Goal: Task Accomplishment & Management: Manage account settings

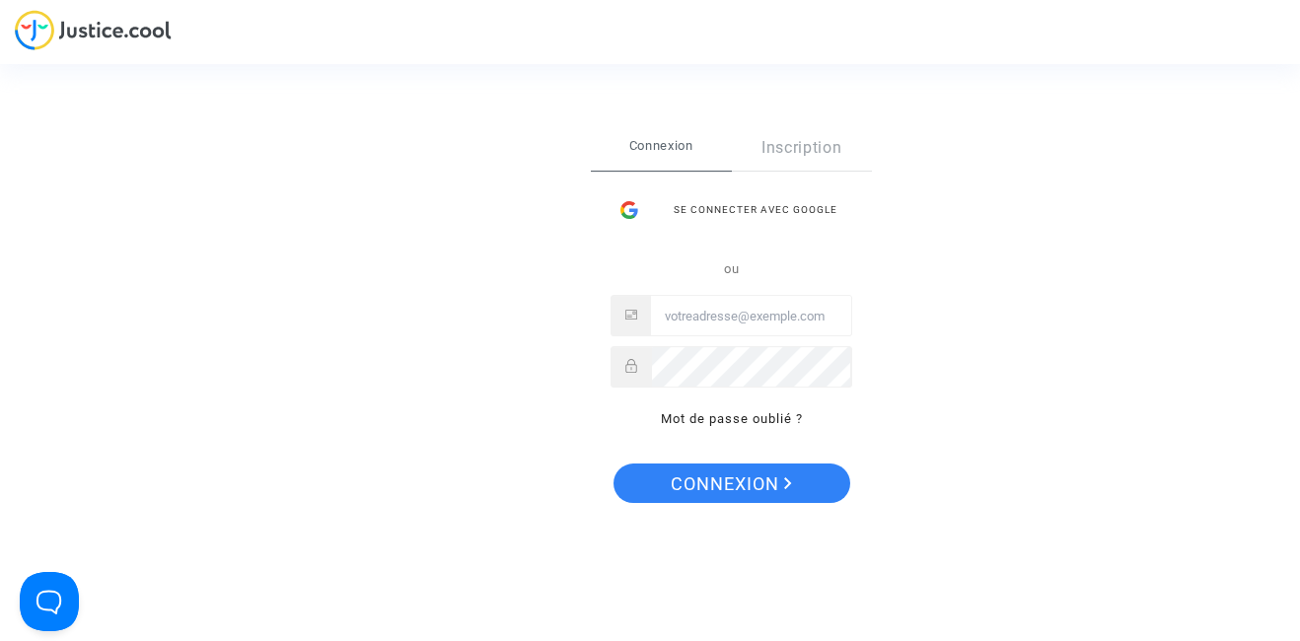
type input "[EMAIL_ADDRESS][DOMAIN_NAME]"
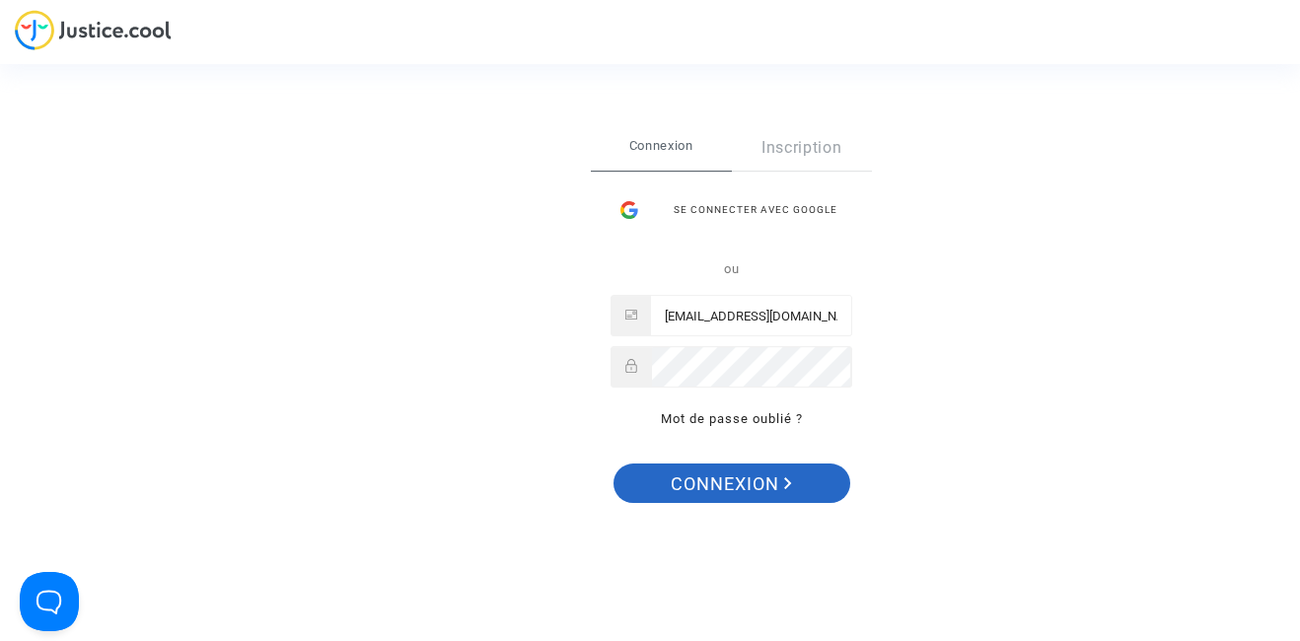
click at [704, 482] on span "Connexion" at bounding box center [731, 484] width 121 height 41
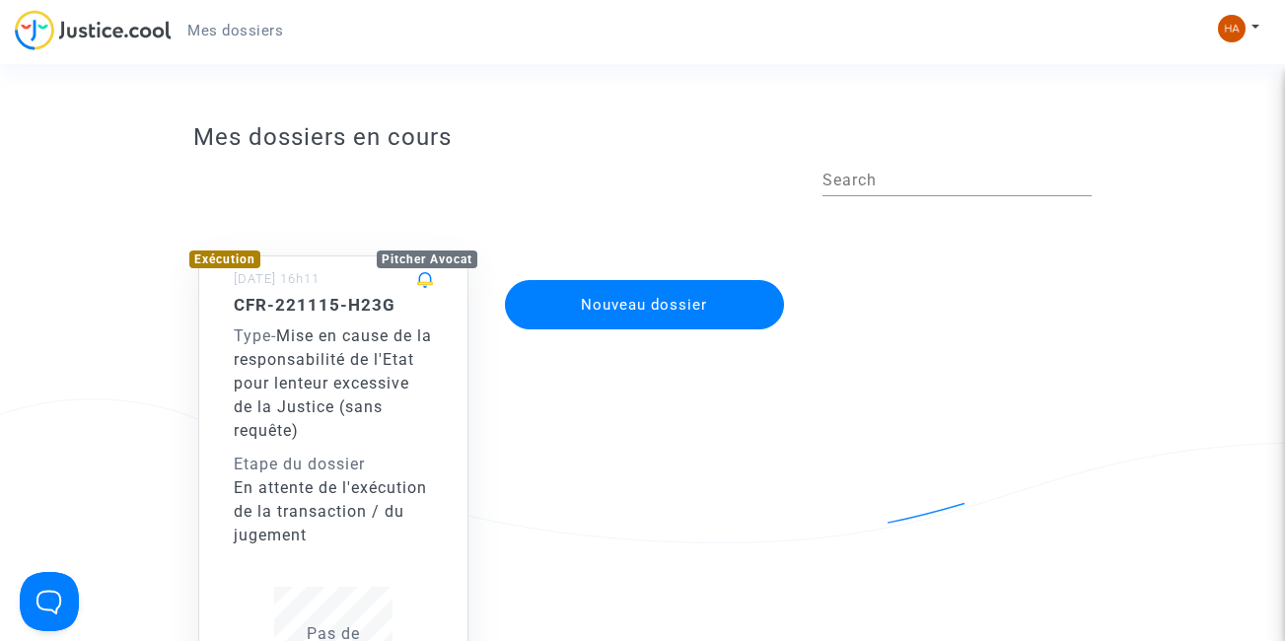
click at [230, 34] on span "Mes dossiers" at bounding box center [235, 31] width 96 height 18
click at [129, 26] on img at bounding box center [93, 30] width 157 height 40
